Goal: Task Accomplishment & Management: Manage account settings

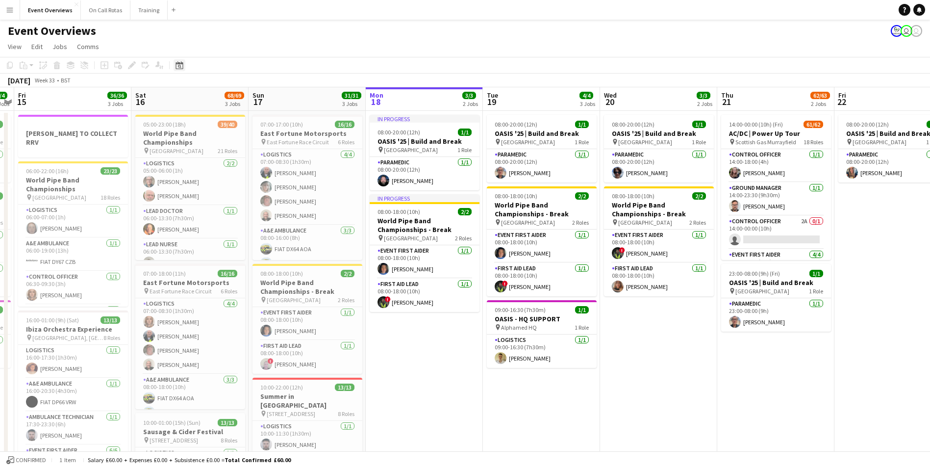
click at [181, 65] on icon "Date picker" at bounding box center [179, 65] width 8 height 8
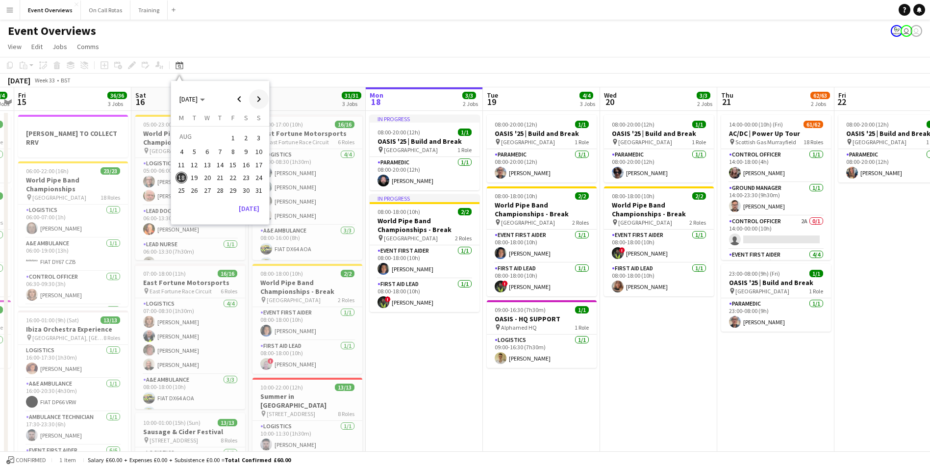
click at [253, 95] on span "Next month" at bounding box center [259, 99] width 20 height 20
click at [184, 149] on span "1" at bounding box center [181, 150] width 12 height 12
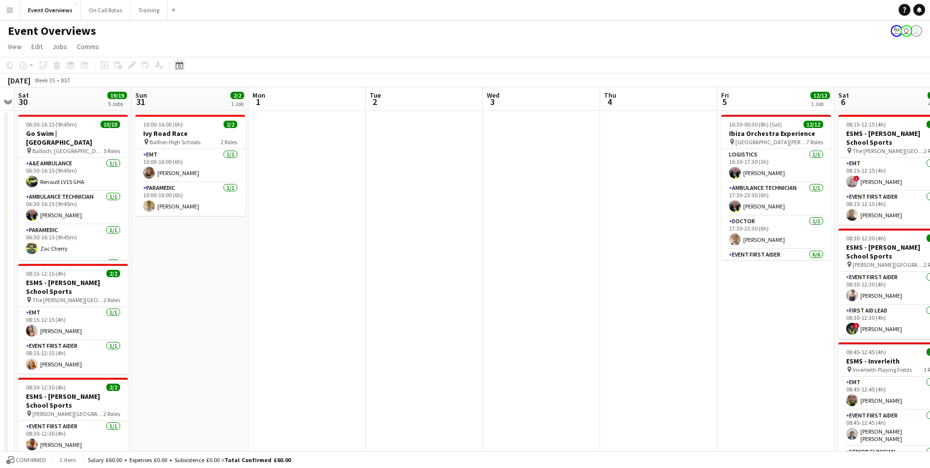
click at [177, 67] on icon "Date picker" at bounding box center [179, 65] width 8 height 8
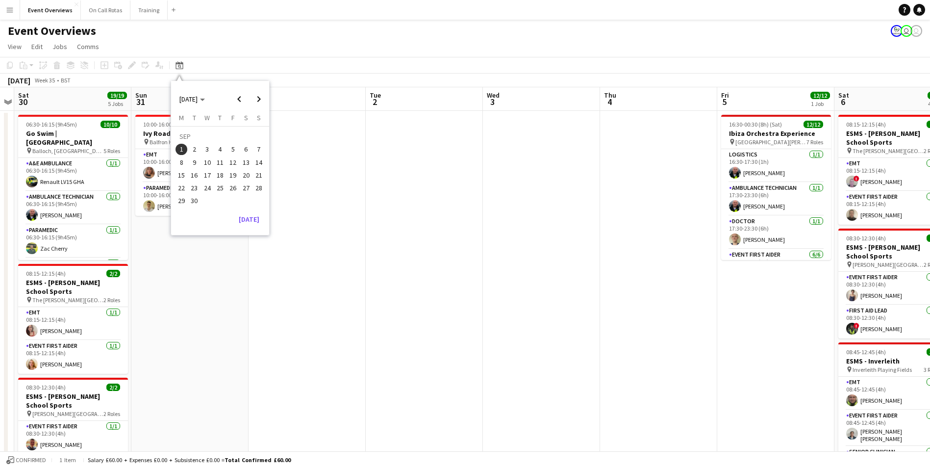
click at [232, 149] on span "5" at bounding box center [233, 150] width 12 height 12
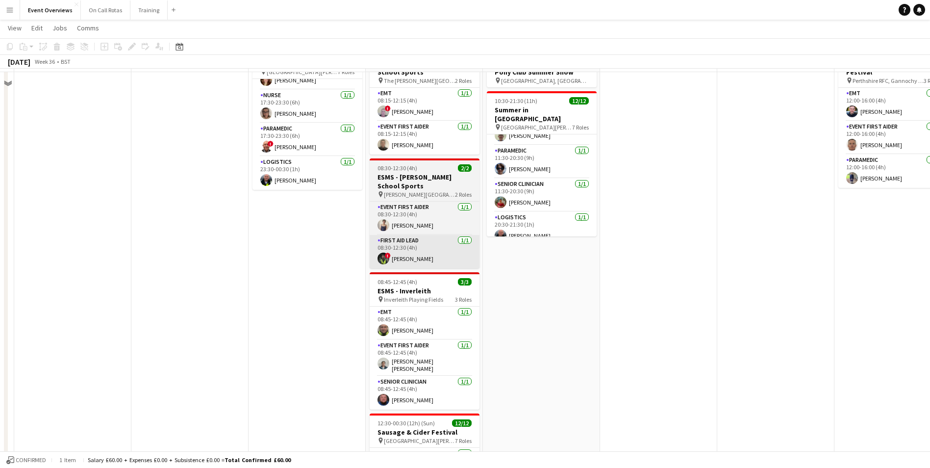
scroll to position [49, 0]
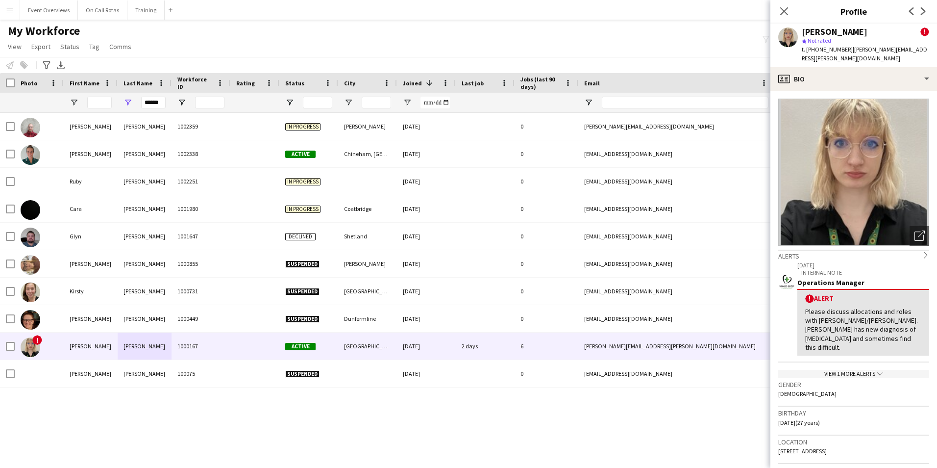
scroll to position [147, 0]
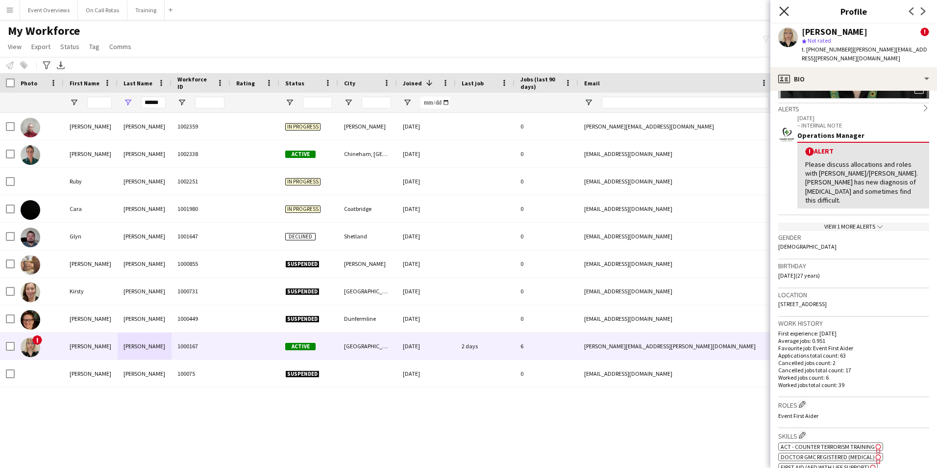
click at [781, 8] on icon at bounding box center [783, 10] width 9 height 9
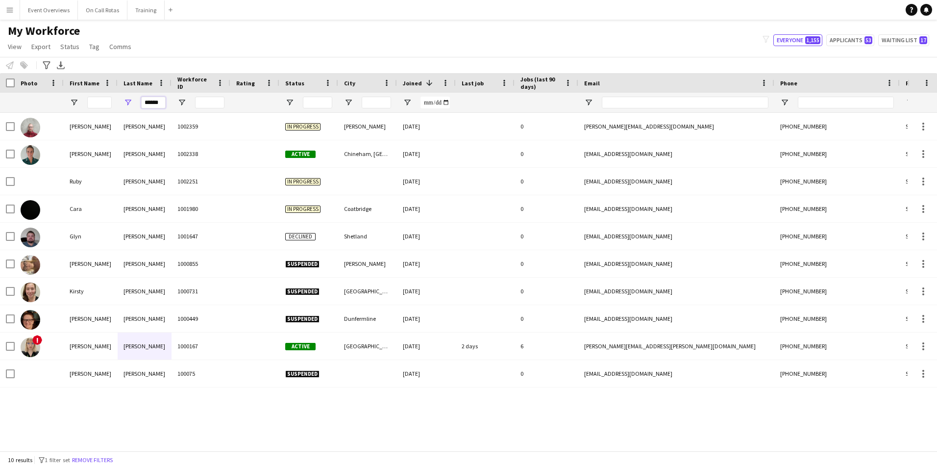
drag, startPoint x: 165, startPoint y: 104, endPoint x: 88, endPoint y: 103, distance: 77.5
click at [98, 111] on div "******" at bounding box center [531, 103] width 1063 height 20
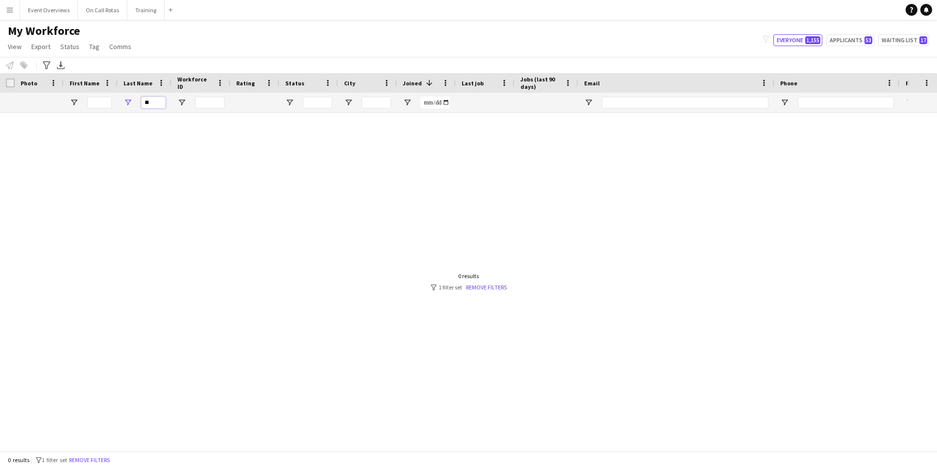
type input "*"
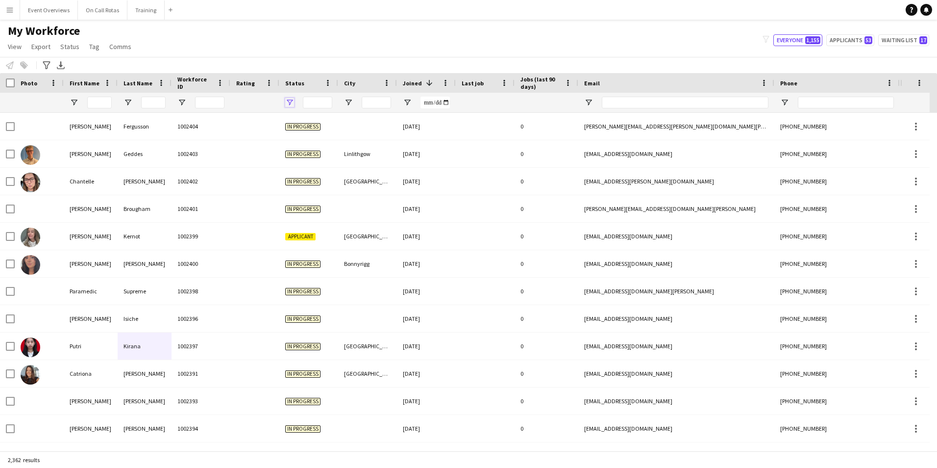
click at [293, 100] on span "Open Filter Menu" at bounding box center [289, 102] width 9 height 9
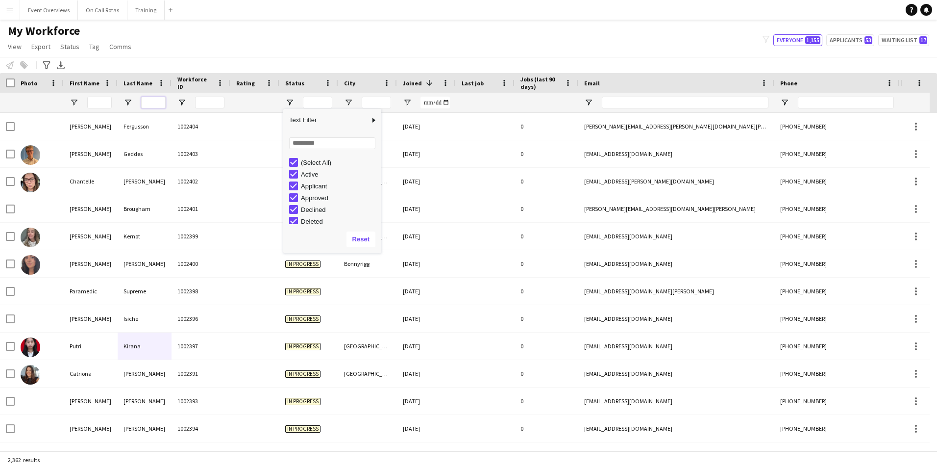
click at [158, 99] on input "Last Name Filter Input" at bounding box center [153, 103] width 25 height 12
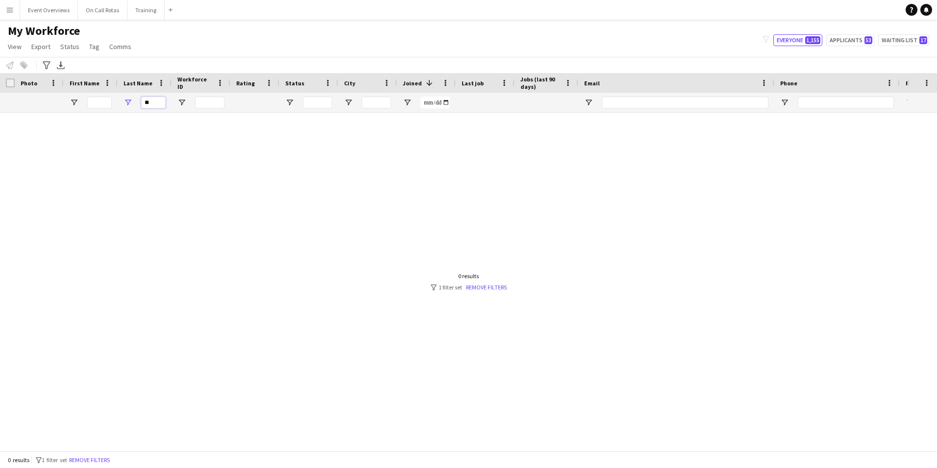
type input "*"
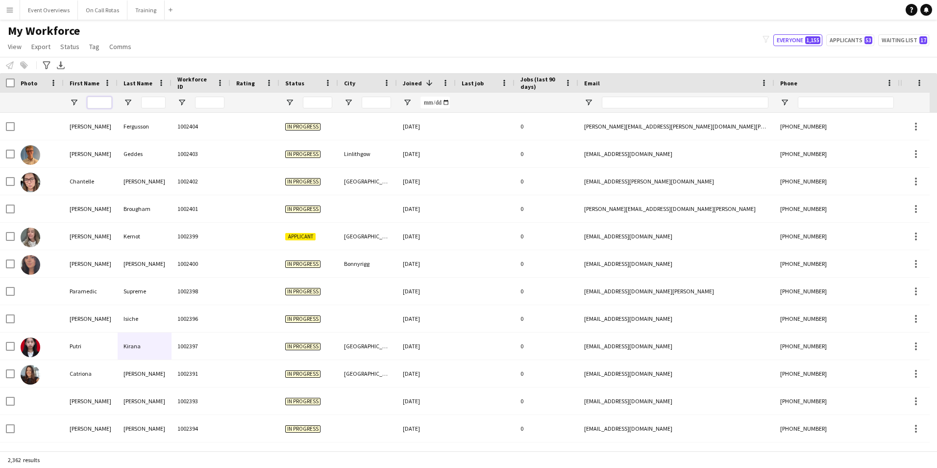
click at [100, 103] on input "First Name Filter Input" at bounding box center [99, 103] width 25 height 12
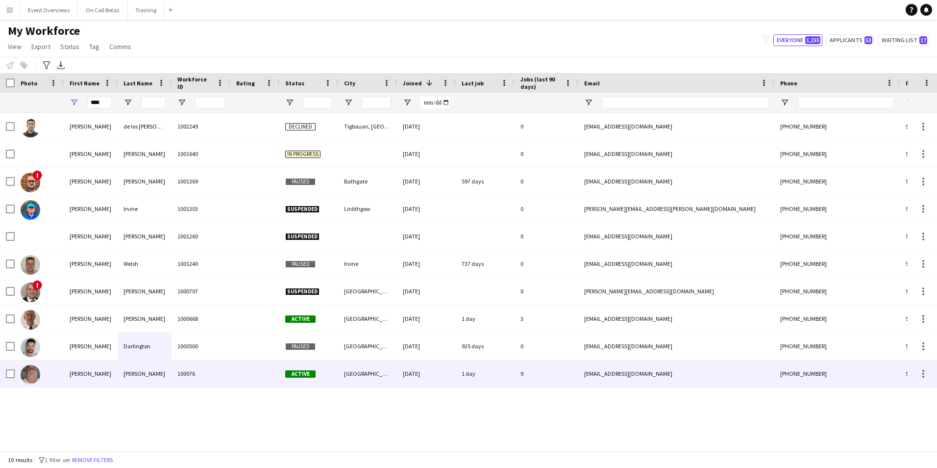
click at [126, 375] on div "[PERSON_NAME]" at bounding box center [145, 373] width 54 height 27
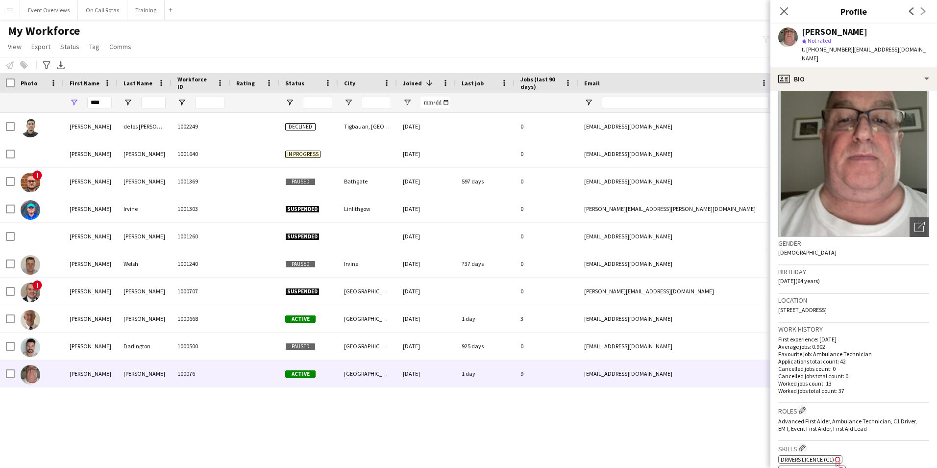
scroll to position [0, 0]
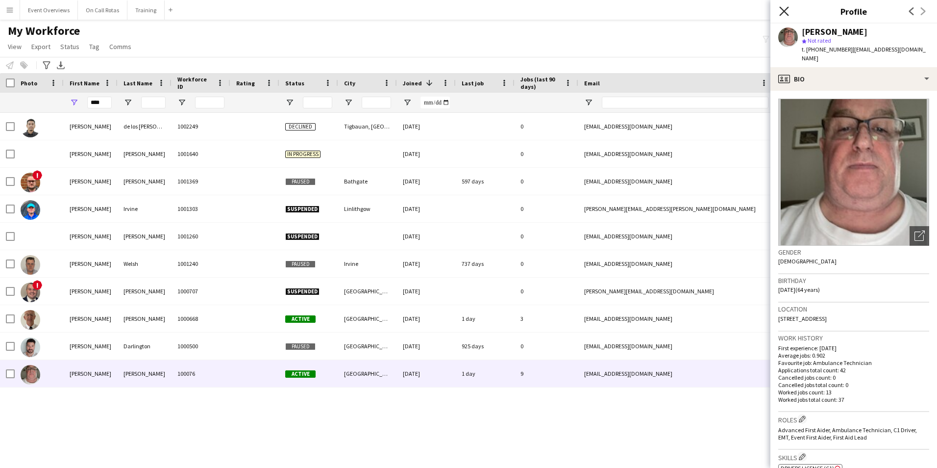
click at [785, 8] on icon "Close pop-in" at bounding box center [783, 10] width 9 height 9
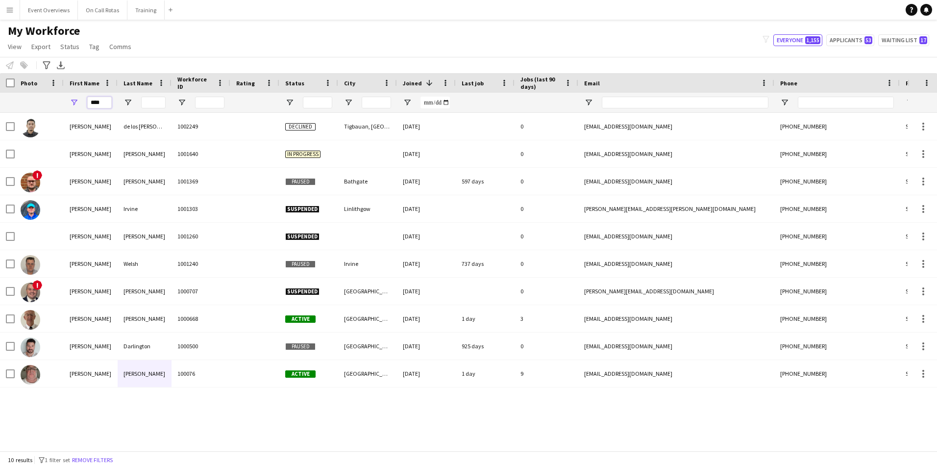
click at [106, 106] on input "****" at bounding box center [99, 103] width 25 height 12
type input "*"
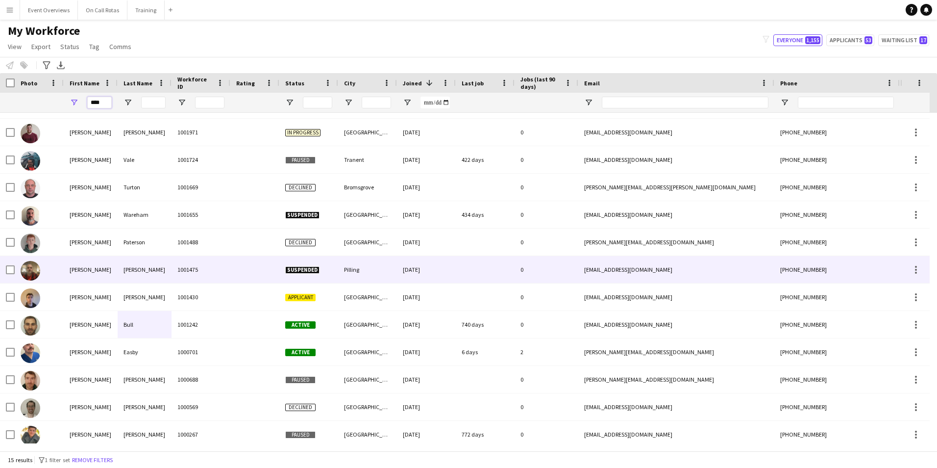
scroll to position [32, 0]
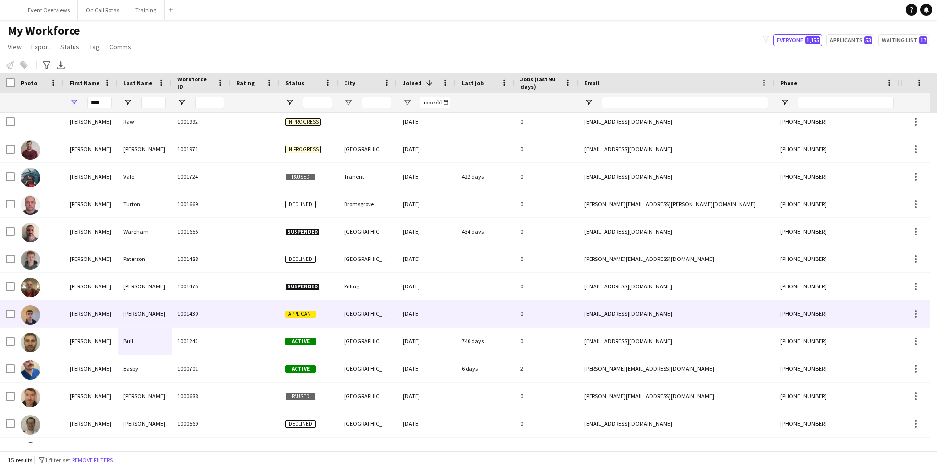
click at [106, 310] on div "[PERSON_NAME]" at bounding box center [91, 313] width 54 height 27
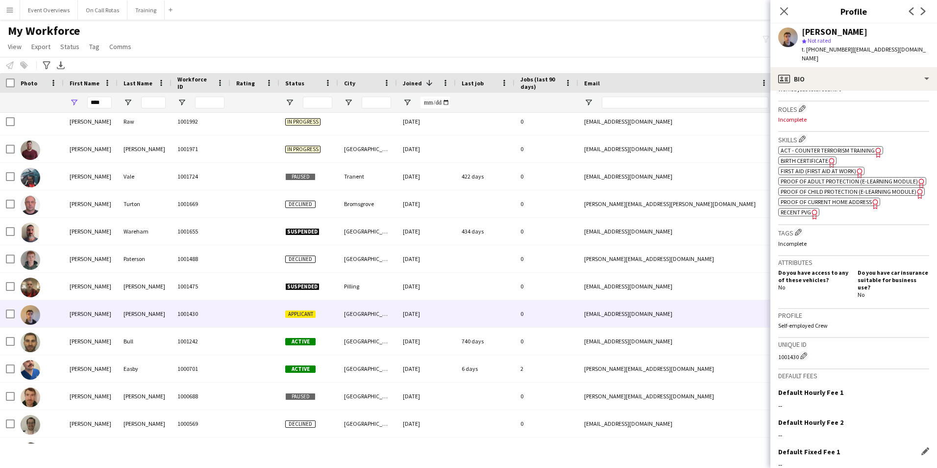
scroll to position [361, 0]
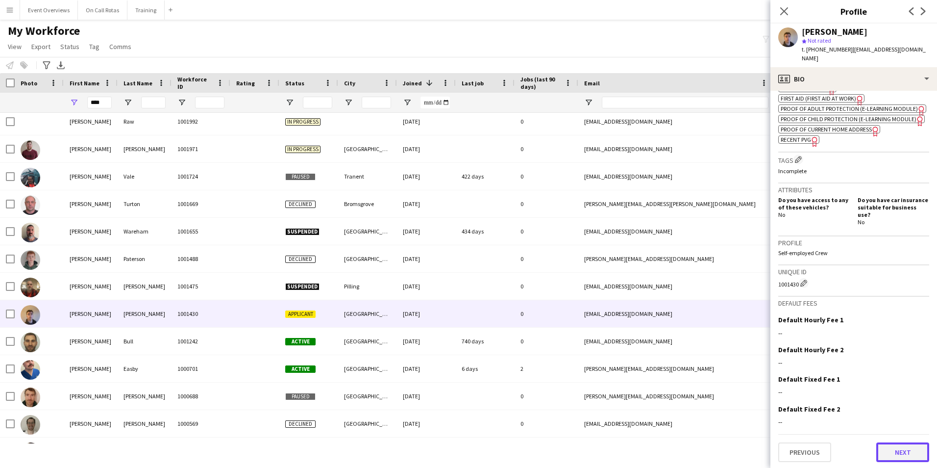
click at [896, 454] on button "Next" at bounding box center [902, 452] width 53 height 20
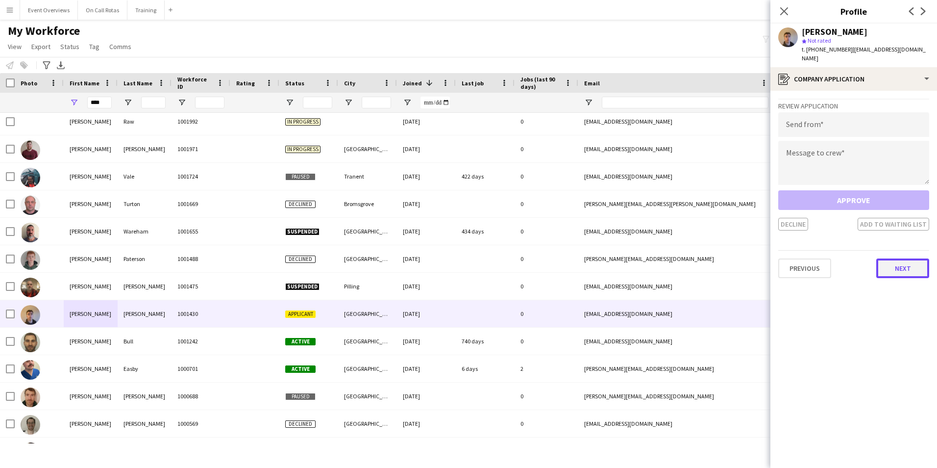
click at [900, 262] on button "Next" at bounding box center [902, 268] width 53 height 20
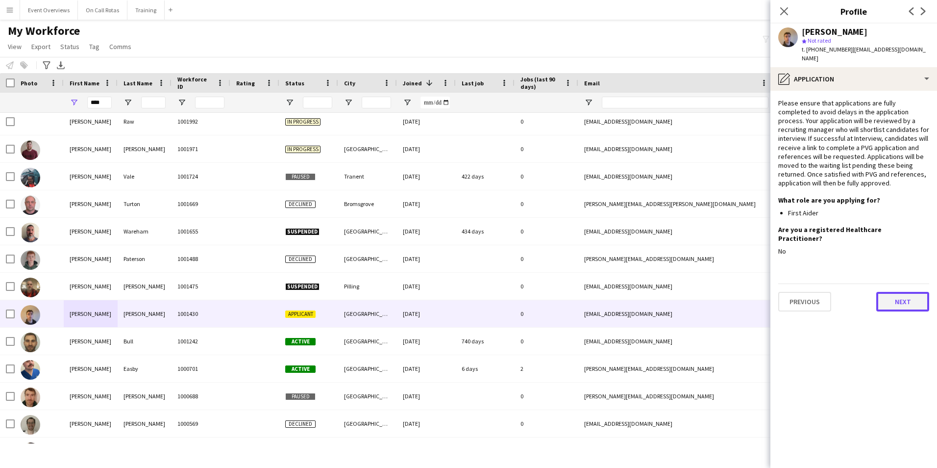
click at [896, 292] on button "Next" at bounding box center [902, 302] width 53 height 20
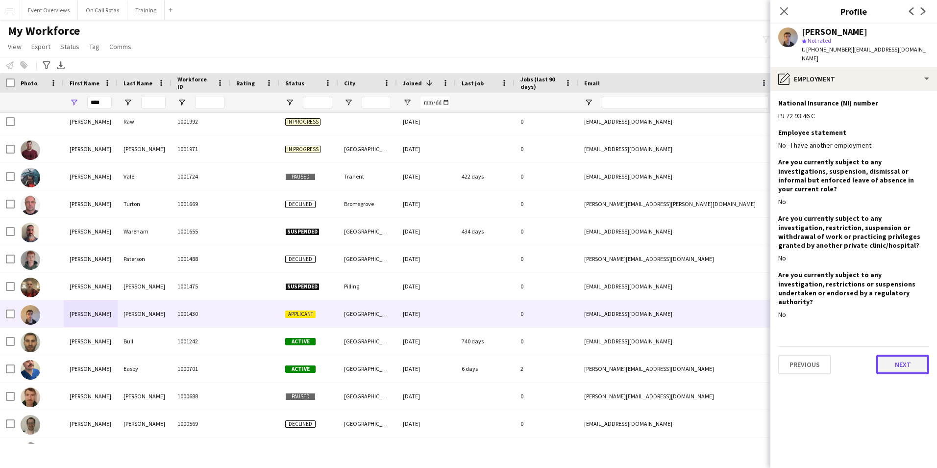
click at [897, 354] on button "Next" at bounding box center [902, 364] width 53 height 20
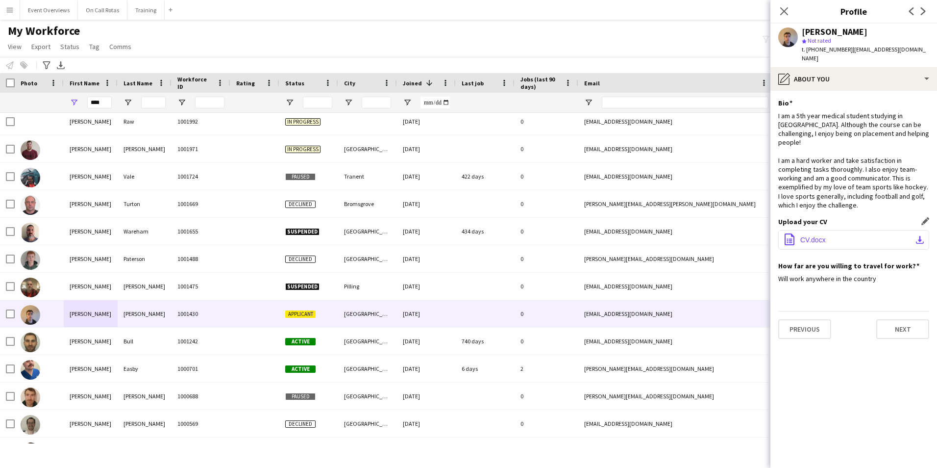
click at [828, 230] on button "office-file-sheet CV.docx download-bottom" at bounding box center [853, 240] width 151 height 20
click at [897, 319] on button "Next" at bounding box center [902, 329] width 53 height 20
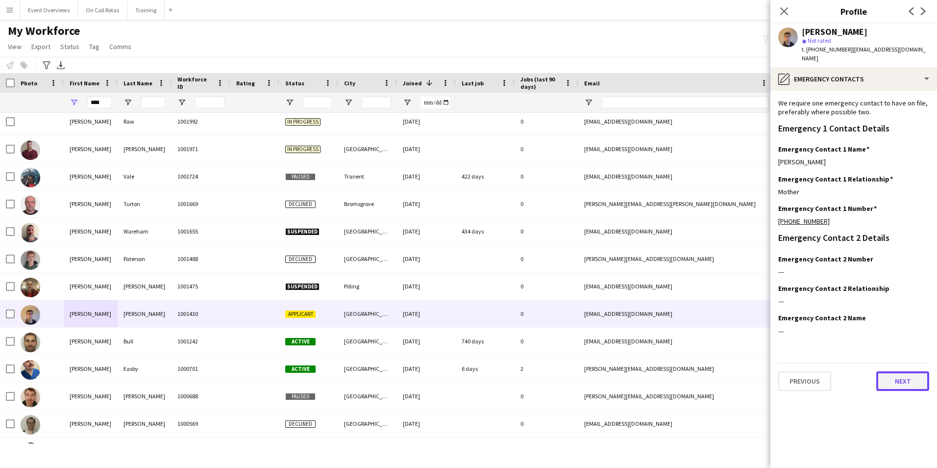
click at [905, 376] on button "Next" at bounding box center [902, 381] width 53 height 20
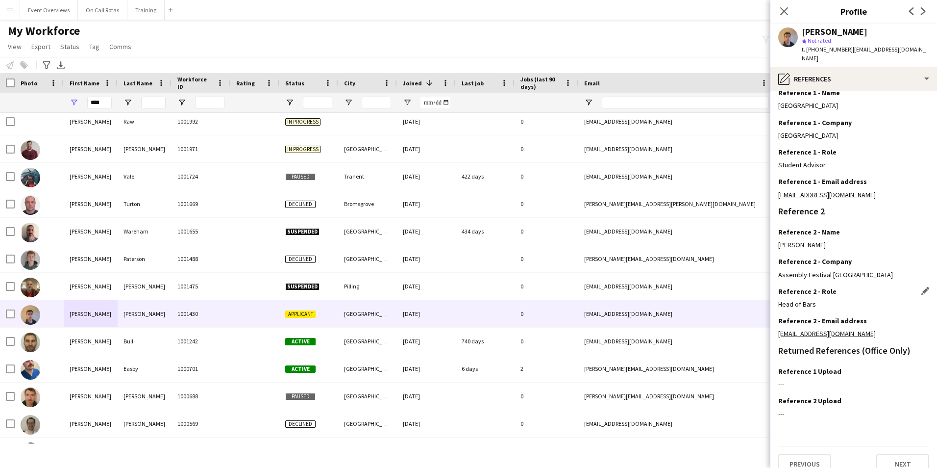
scroll to position [117, 0]
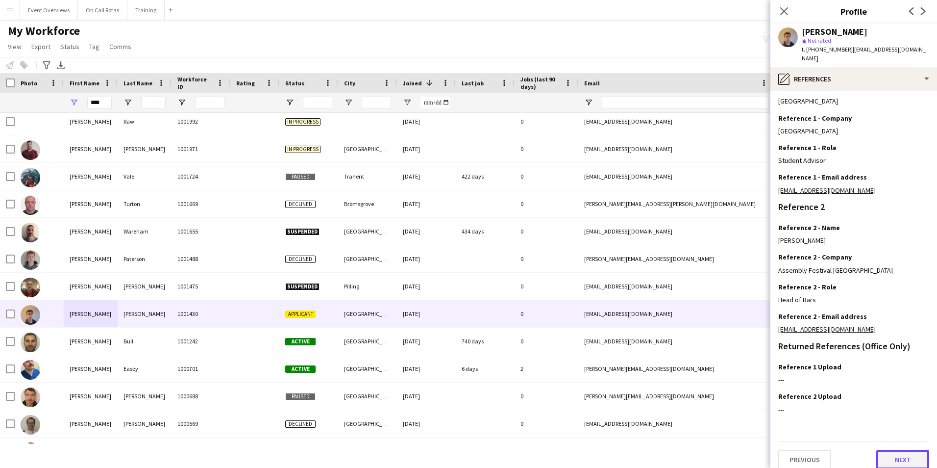
click at [900, 453] on button "Next" at bounding box center [902, 460] width 53 height 20
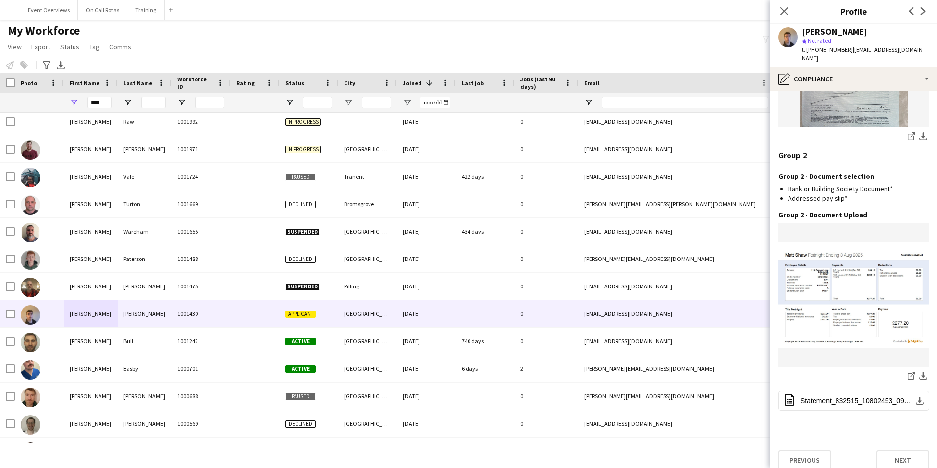
scroll to position [927, 0]
click at [890, 450] on button "Next" at bounding box center [902, 460] width 53 height 20
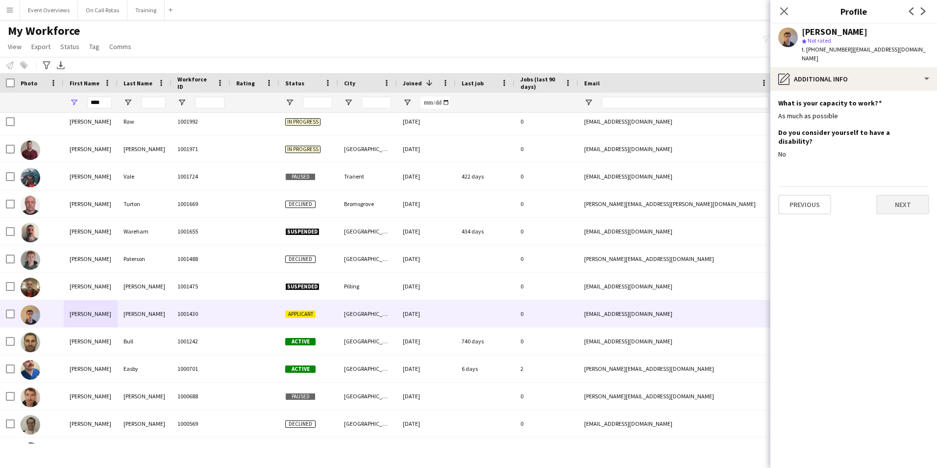
scroll to position [0, 0]
click at [900, 195] on button "Next" at bounding box center [902, 205] width 53 height 20
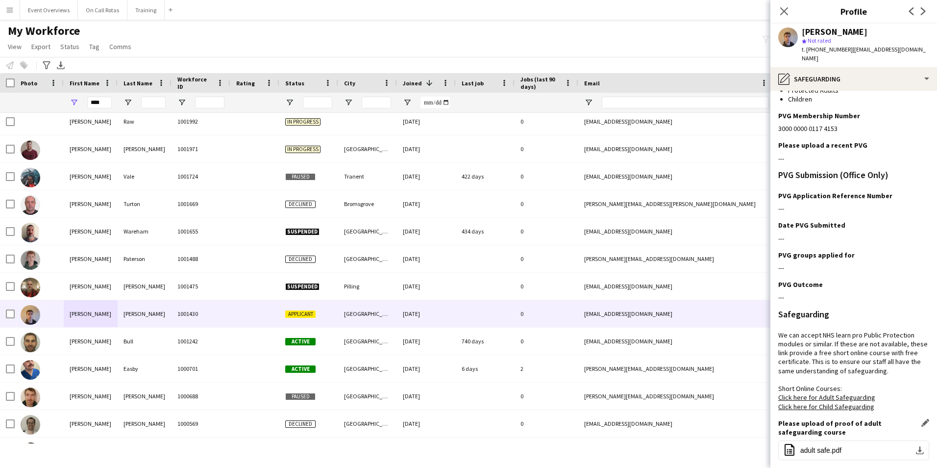
scroll to position [188, 0]
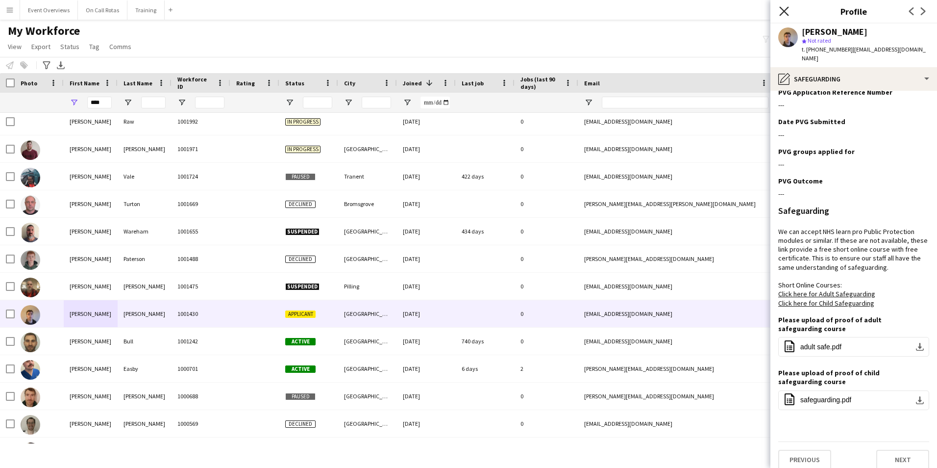
click at [787, 11] on icon "Close pop-in" at bounding box center [783, 10] width 9 height 9
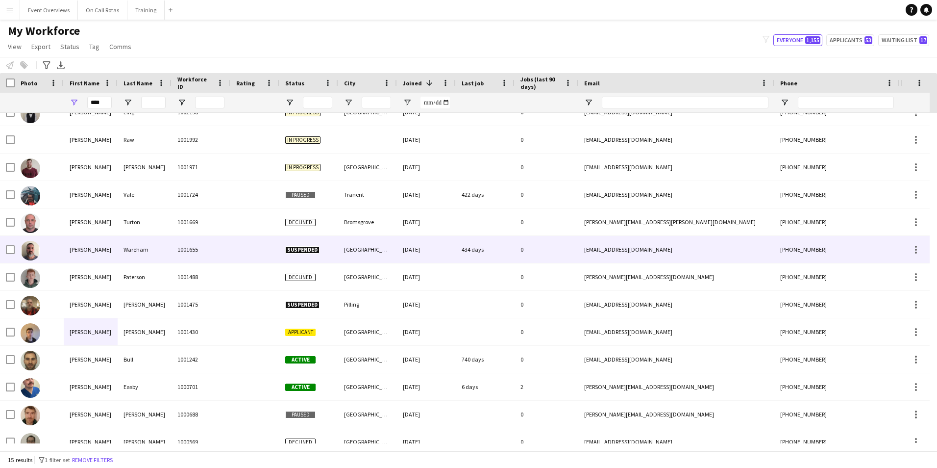
scroll to position [0, 0]
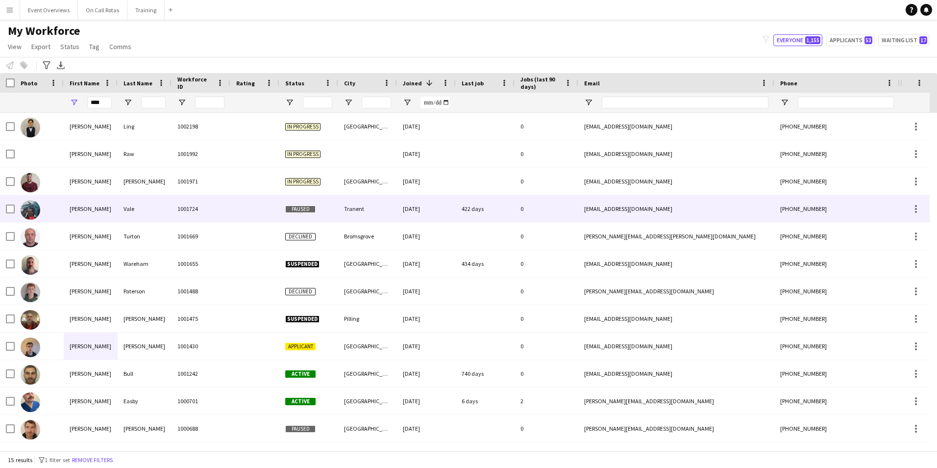
click at [60, 199] on div at bounding box center [39, 208] width 49 height 27
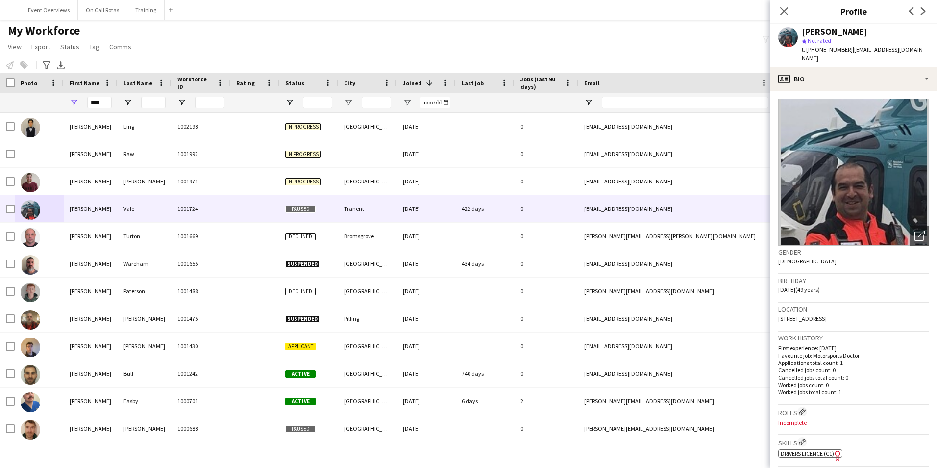
click at [791, 12] on div "Close pop-in" at bounding box center [784, 11] width 27 height 23
click at [786, 12] on icon "Close pop-in" at bounding box center [783, 10] width 9 height 9
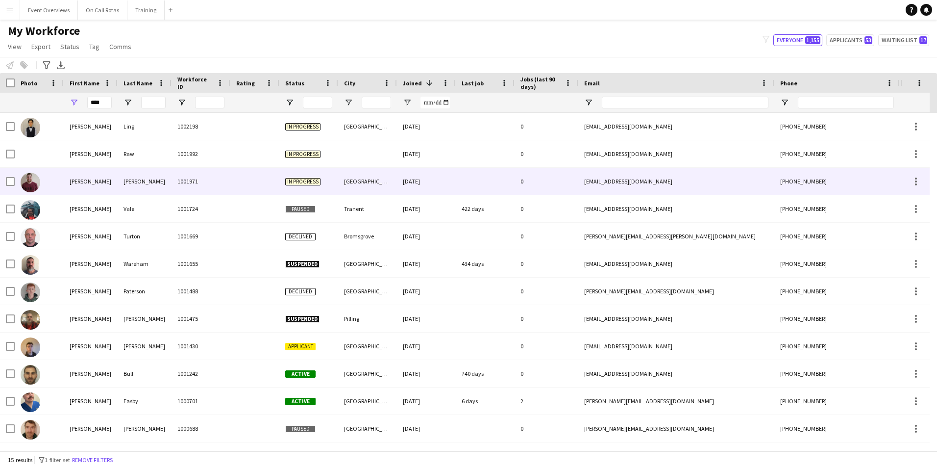
click at [237, 180] on div at bounding box center [254, 181] width 49 height 27
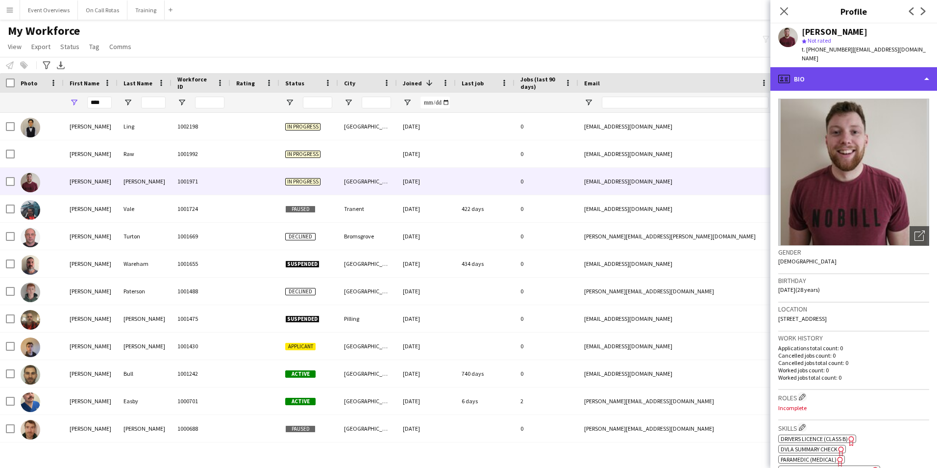
click at [797, 70] on div "profile Bio" at bounding box center [854, 79] width 167 height 24
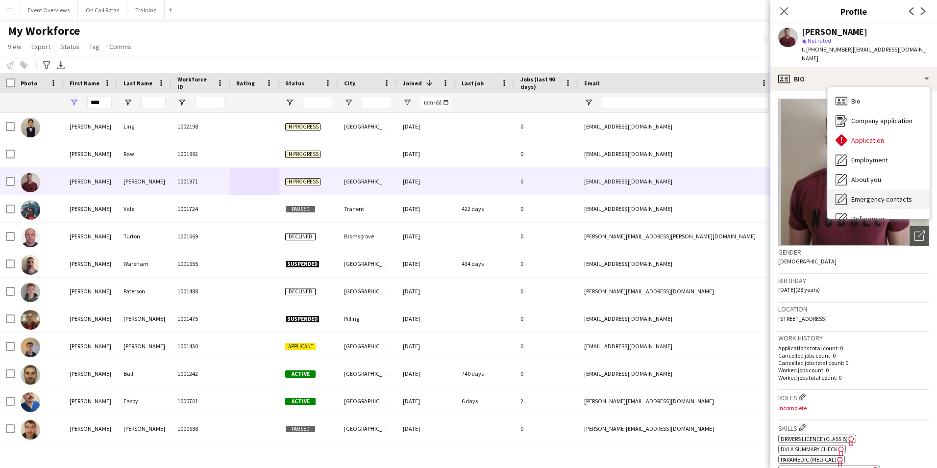
click at [853, 195] on span "Emergency contacts" at bounding box center [881, 199] width 61 height 9
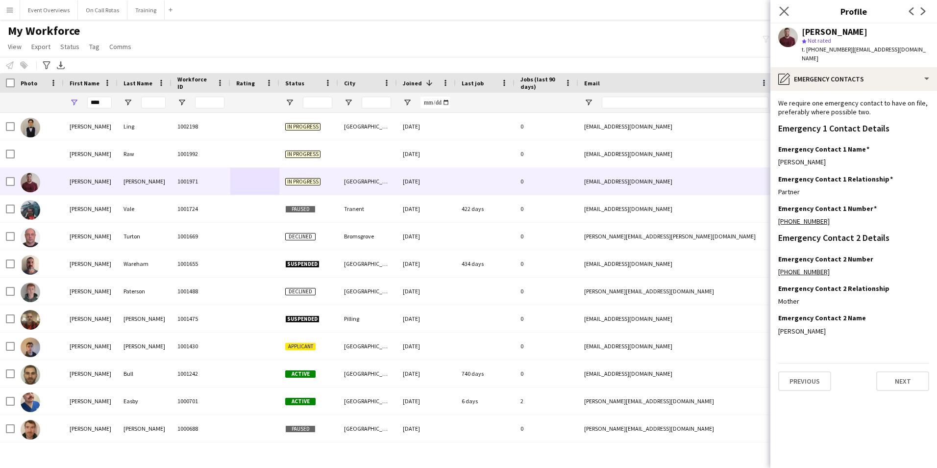
click at [785, 16] on app-icon "Close pop-in" at bounding box center [784, 11] width 14 height 14
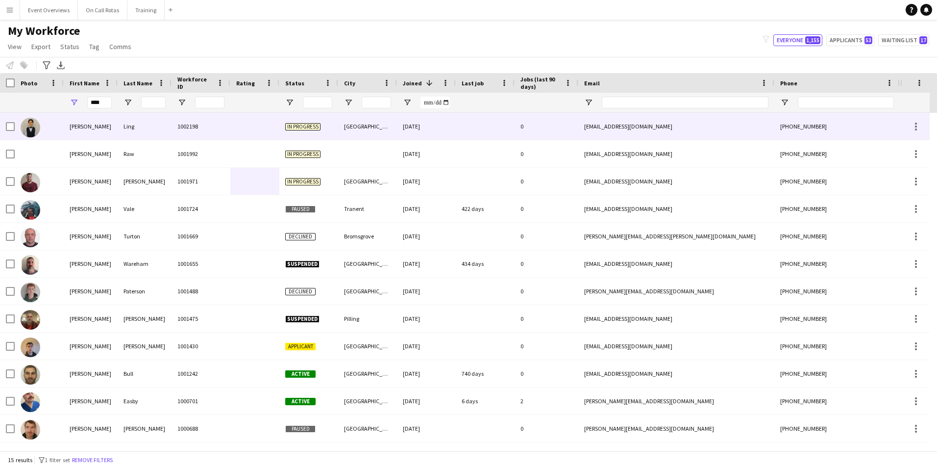
click at [163, 119] on div "Ling" at bounding box center [145, 126] width 54 height 27
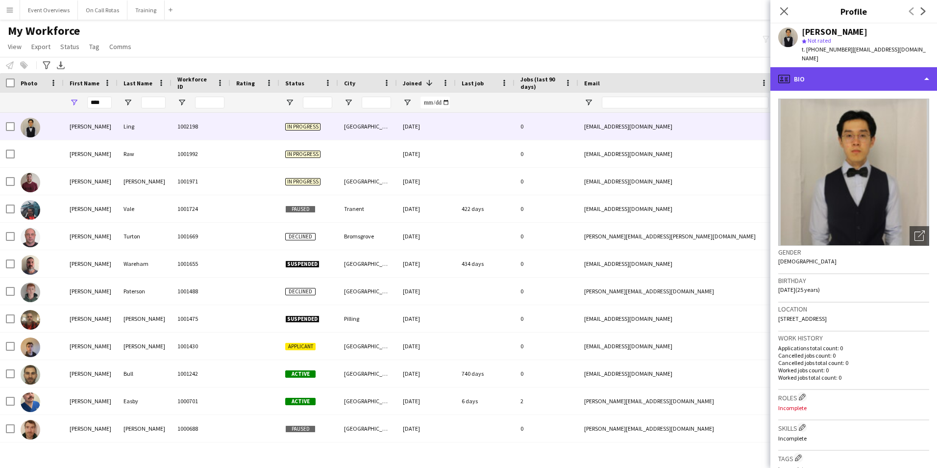
click at [816, 77] on div "profile Bio" at bounding box center [854, 79] width 167 height 24
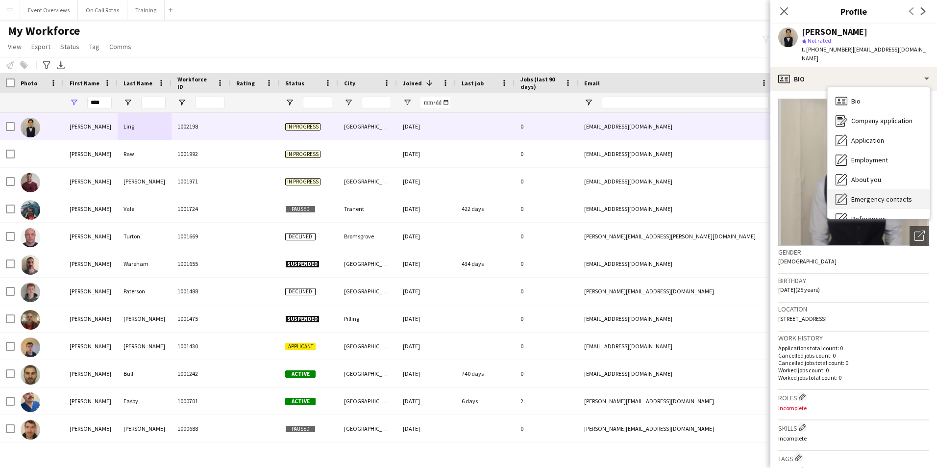
click at [877, 195] on span "Emergency contacts" at bounding box center [881, 199] width 61 height 9
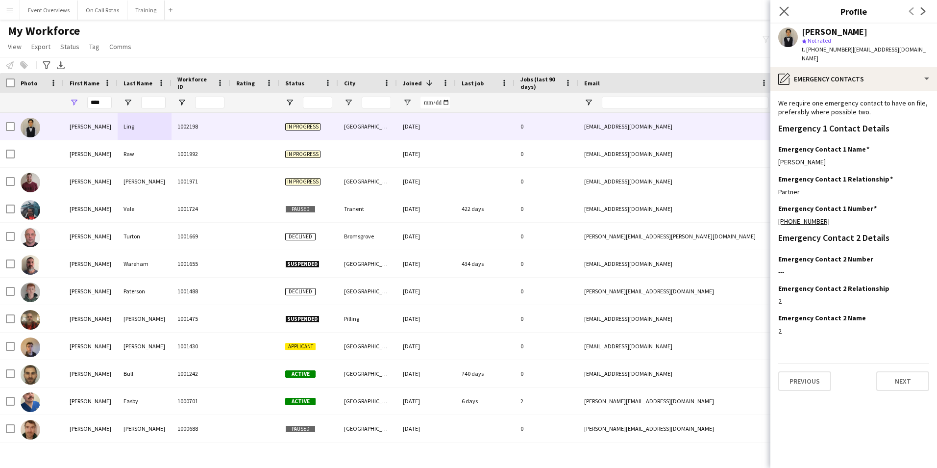
click at [778, 10] on app-icon "Close pop-in" at bounding box center [784, 11] width 14 height 14
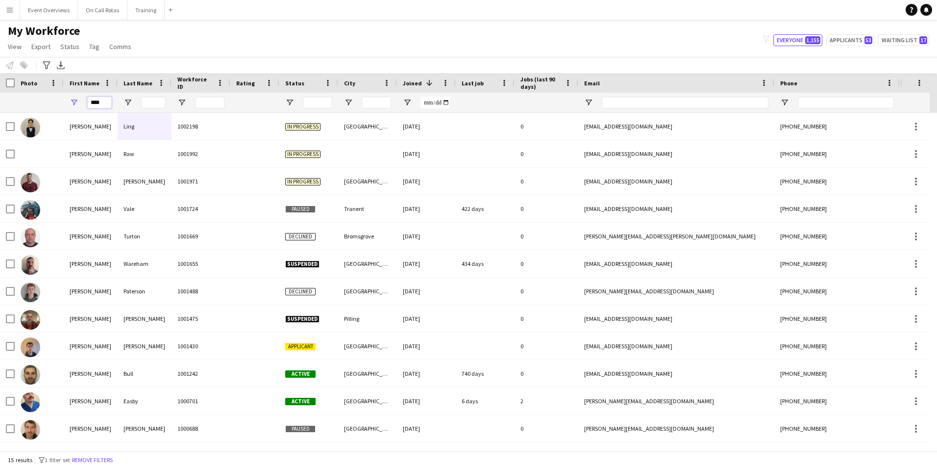
click at [109, 103] on input "****" at bounding box center [99, 103] width 25 height 12
type input "*"
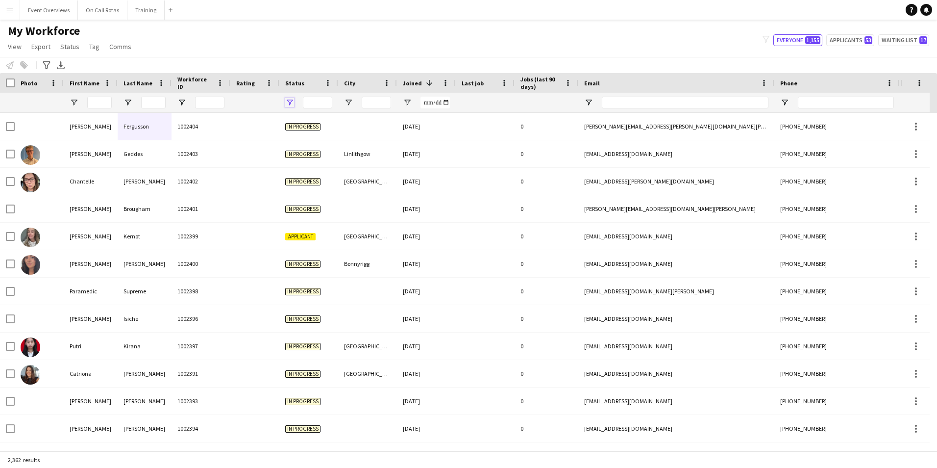
click at [291, 102] on span "Open Filter Menu" at bounding box center [289, 102] width 9 height 9
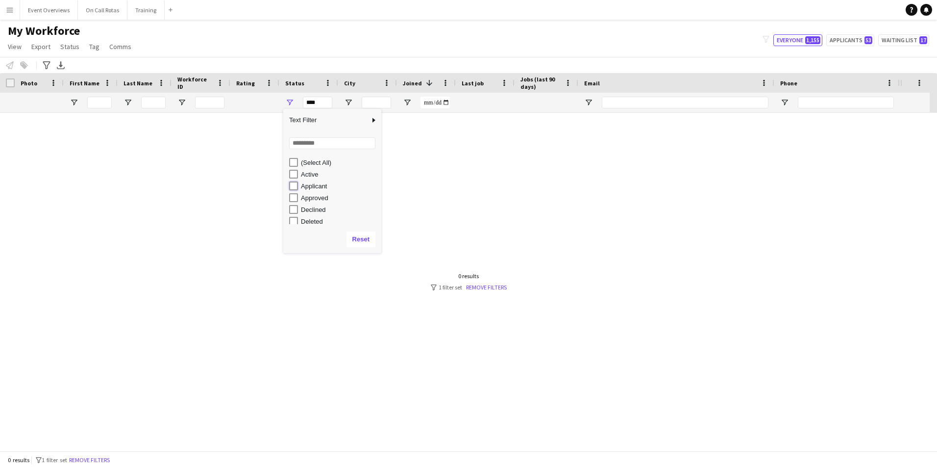
type input "**********"
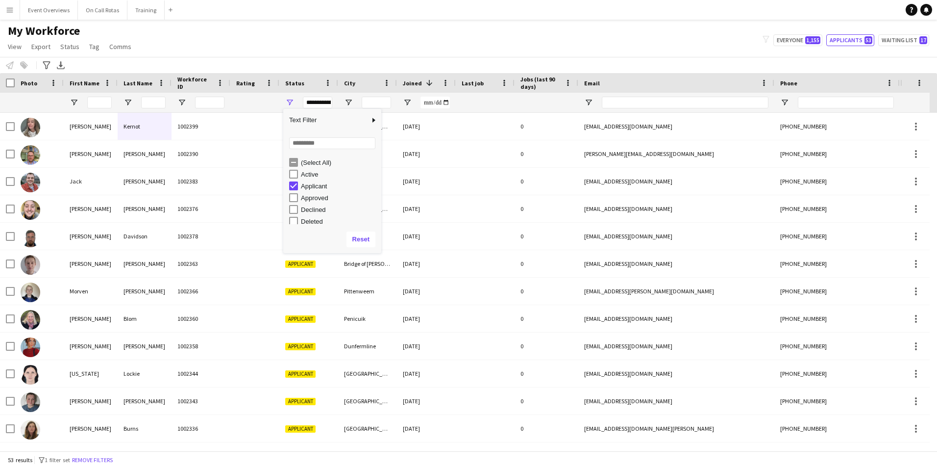
click at [401, 49] on div "My Workforce View Views Default view Active Staff Applications - First Aider Ap…" at bounding box center [468, 40] width 937 height 33
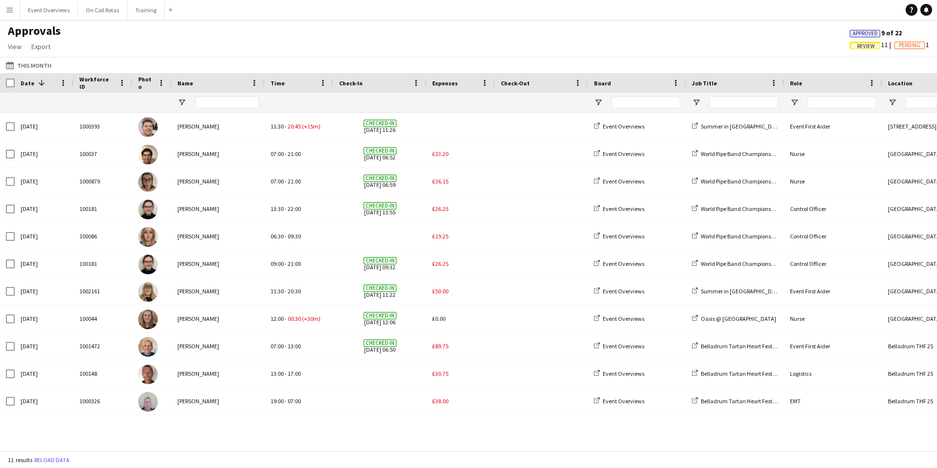
click at [8, 12] on app-icon "Menu" at bounding box center [10, 10] width 8 height 8
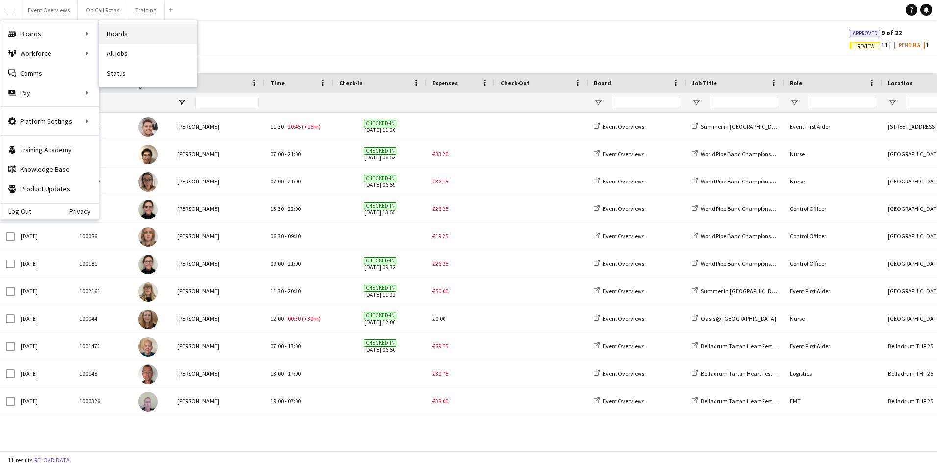
click at [142, 30] on link "Boards" at bounding box center [148, 34] width 98 height 20
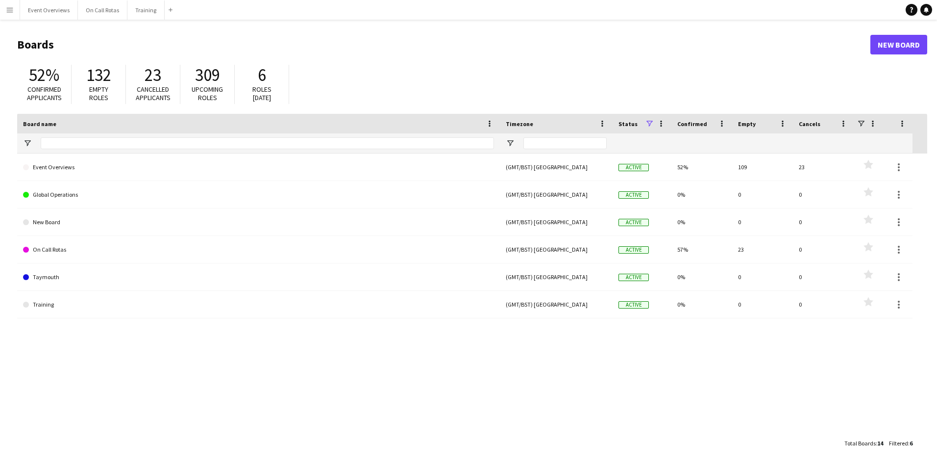
click at [3, 11] on button "Menu" at bounding box center [10, 10] width 20 height 20
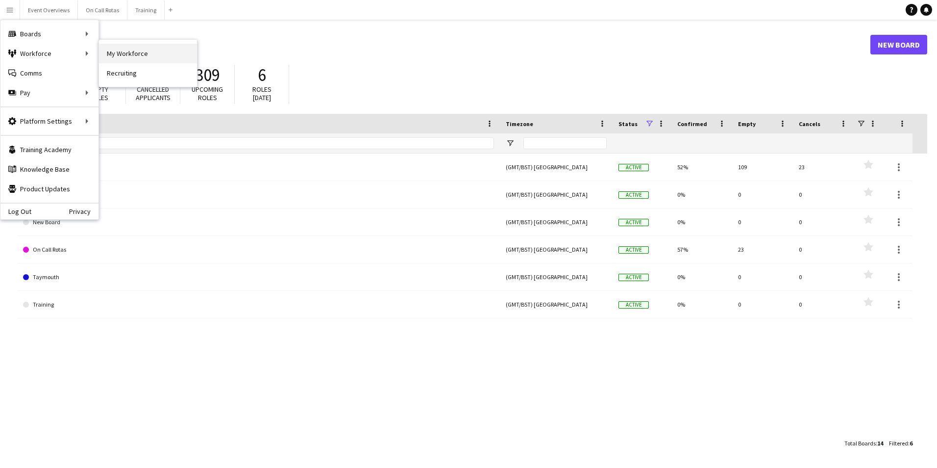
click at [124, 60] on link "My Workforce" at bounding box center [148, 54] width 98 height 20
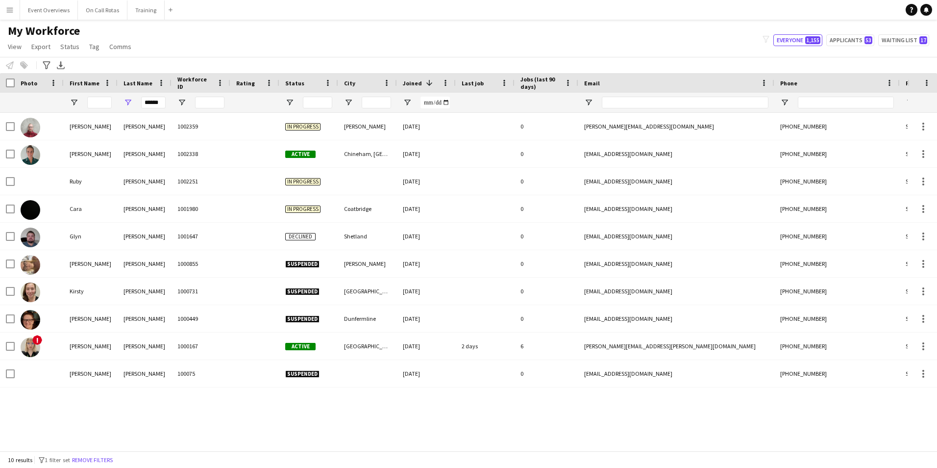
click at [167, 104] on div "******" at bounding box center [145, 103] width 54 height 20
click at [160, 104] on input "******" at bounding box center [153, 103] width 25 height 12
type input "*"
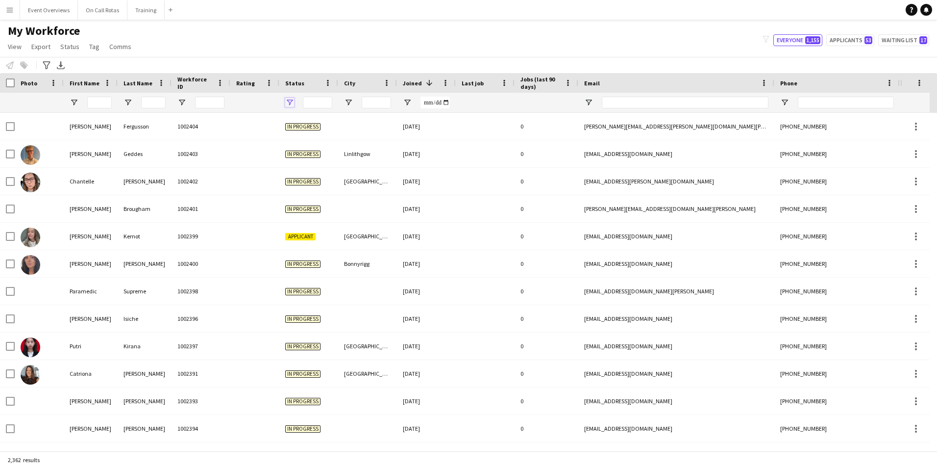
click at [291, 99] on span "Open Filter Menu" at bounding box center [289, 102] width 9 height 9
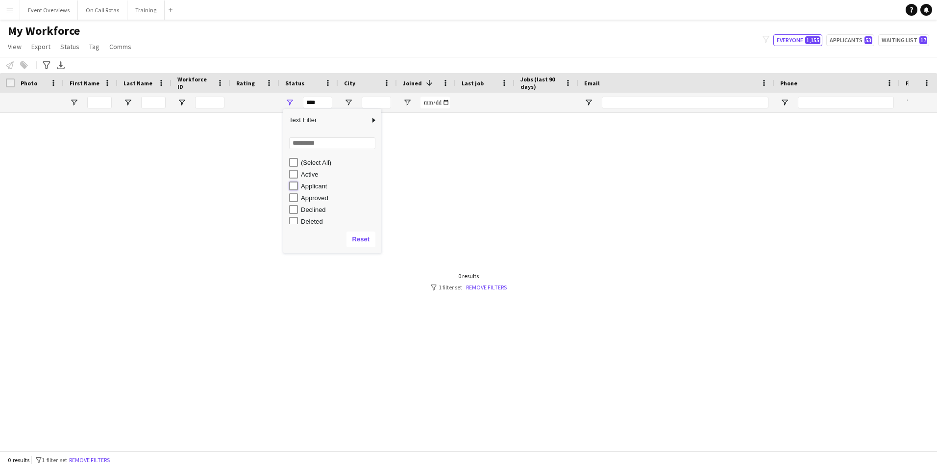
type input "**********"
